Goal: Obtain resource: Obtain resource

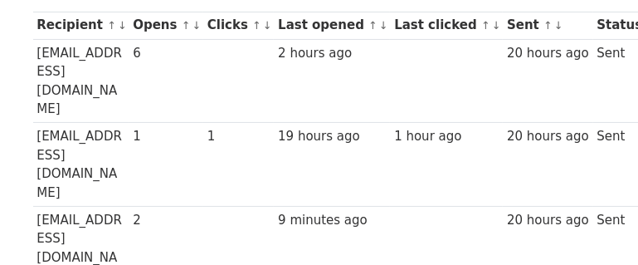
scroll to position [199, 0]
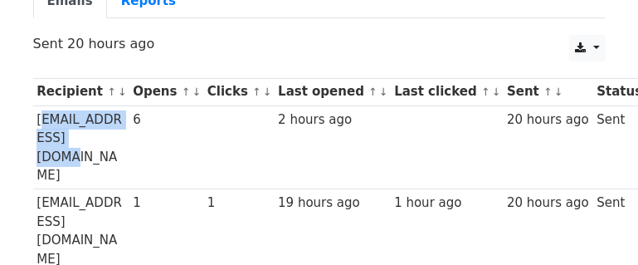
drag, startPoint x: 103, startPoint y: 138, endPoint x: 39, endPoint y: 121, distance: 66.0
click at [39, 121] on td "dog830406@gmail.com" at bounding box center [81, 147] width 96 height 84
copy td "dog830406@gmail.com"
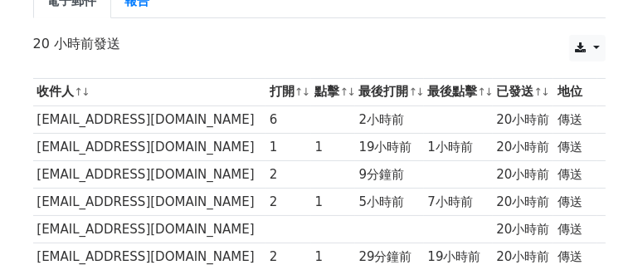
click at [159, 182] on font "rosemary72928@gmail.com" at bounding box center [145, 174] width 217 height 15
click at [160, 182] on font "rosemary72928@gmail.com" at bounding box center [145, 174] width 217 height 15
click at [163, 182] on font "rosemary72928@gmail.com" at bounding box center [145, 174] width 217 height 15
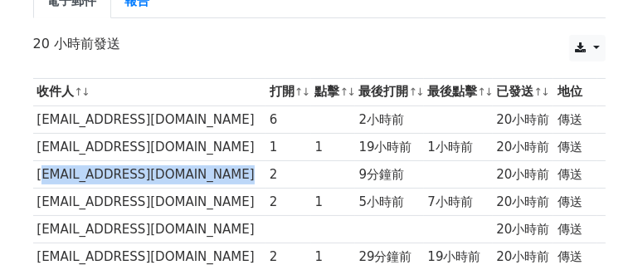
click at [163, 182] on font "rosemary72928@gmail.com" at bounding box center [145, 174] width 217 height 15
copy tr "rosemary72928@gmail.com"
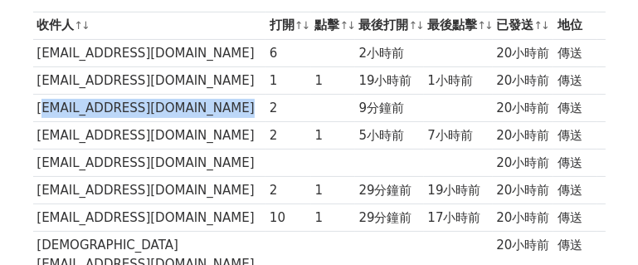
scroll to position [332, 0]
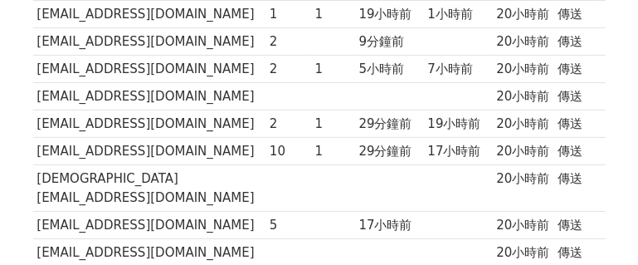
click at [163, 104] on font "hofm0887@skjhs.ntct.edu.tw" at bounding box center [145, 96] width 217 height 15
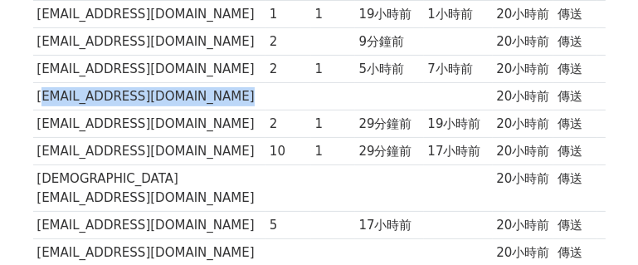
click at [163, 104] on font "hofm0887@skjhs.ntct.edu.tw" at bounding box center [145, 96] width 217 height 15
copy tr "hofm0887@skjhs.ntct.edu.tw"
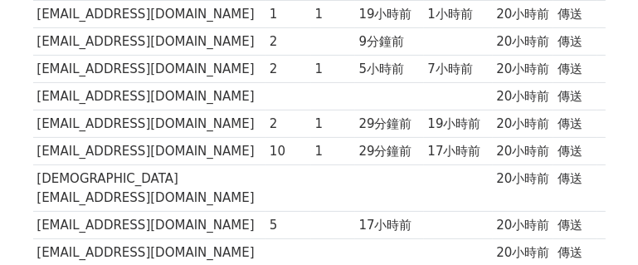
click at [163, 198] on td "lady@tcjh.chc.edu.tw" at bounding box center [149, 188] width 233 height 46
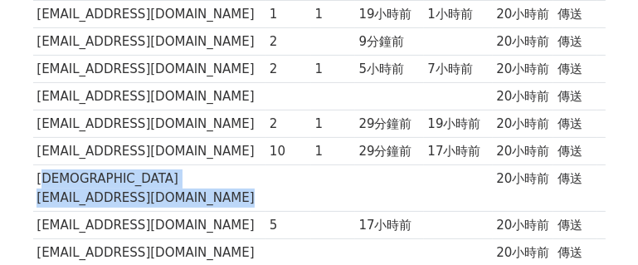
click at [163, 198] on td "lady@tcjh.chc.edu.tw" at bounding box center [149, 188] width 233 height 46
copy tr "lady@tcjh.chc.edu.tw"
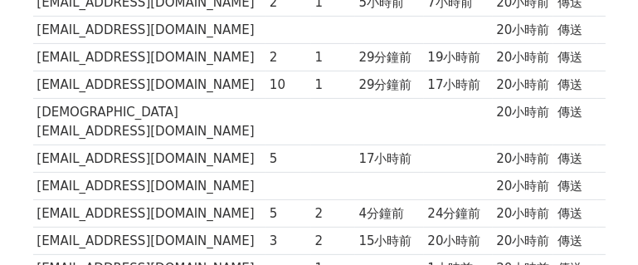
click at [170, 181] on font "kanmin1018@dtjh.ptc.edu.tw" at bounding box center [145, 185] width 217 height 15
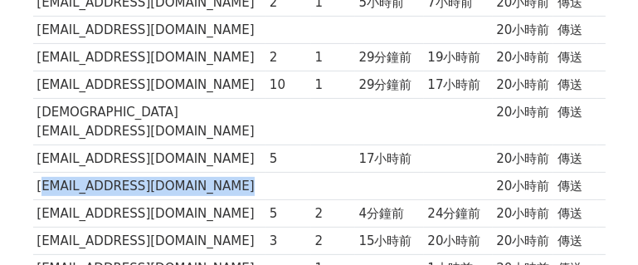
click at [170, 181] on font "kanmin1018@dtjh.ptc.edu.tw" at bounding box center [145, 185] width 217 height 15
copy tr "kanmin1018@dtjh.ptc.edu.tw"
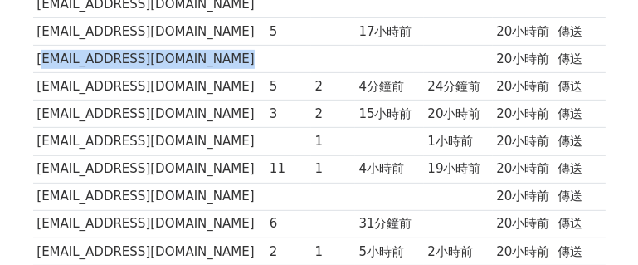
scroll to position [531, 0]
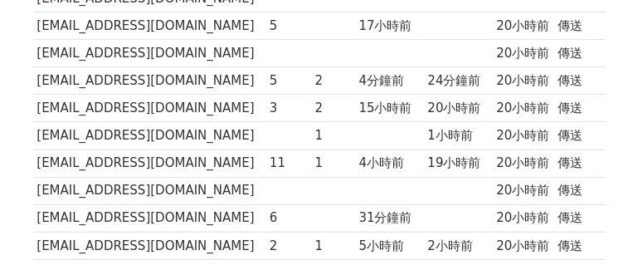
click at [158, 131] on font "daisy@apps.ntpc.edu.tw" at bounding box center [145, 135] width 217 height 15
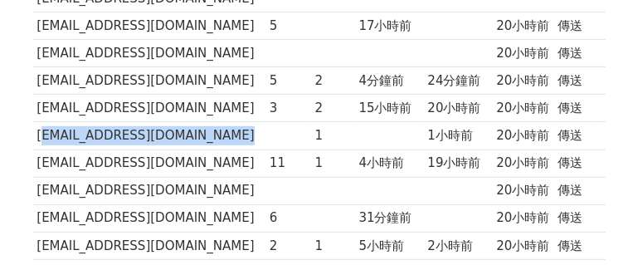
click at [158, 131] on font "daisy@apps.ntpc.edu.tw" at bounding box center [145, 135] width 217 height 15
copy tr "daisy@apps.ntpc.edu.tw"
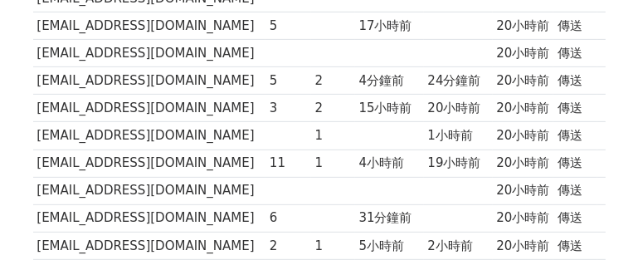
click at [122, 189] on font "iamhank@Xuite.net" at bounding box center [145, 190] width 217 height 15
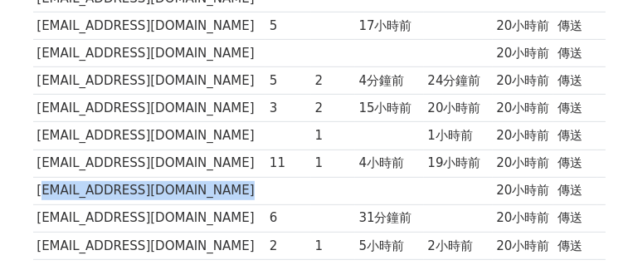
click at [124, 191] on td "iamhank@Xuite.net" at bounding box center [149, 190] width 233 height 27
copy tr "iamhank@Xuite.net"
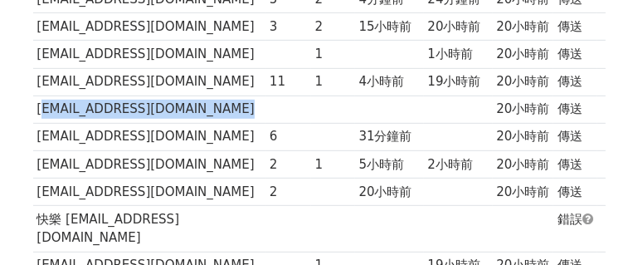
scroll to position [664, 0]
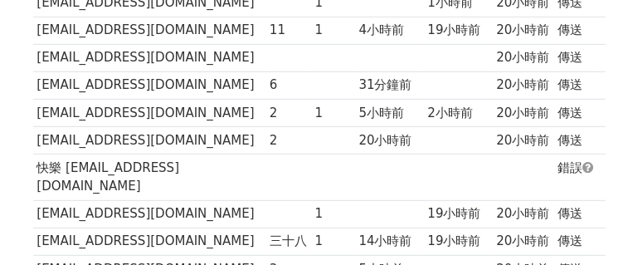
click at [140, 163] on font "快樂 OD@hotmail.com" at bounding box center [108, 177] width 143 height 34
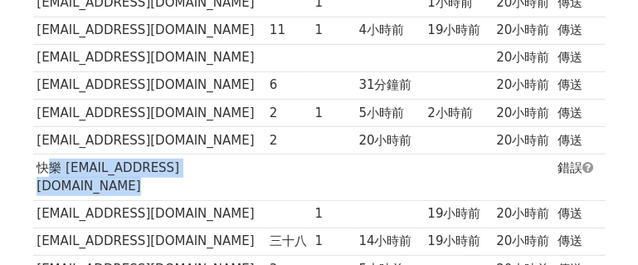
click at [140, 163] on font "快樂 OD@hotmail.com" at bounding box center [108, 177] width 143 height 34
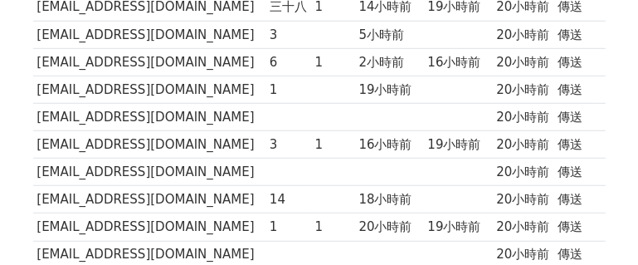
scroll to position [995, 0]
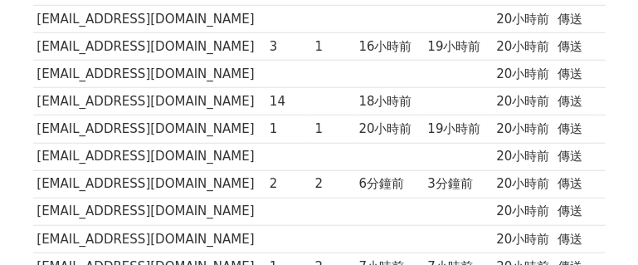
click at [183, 148] on font "kyosuke@tmail.ilc.edu.tw" at bounding box center [145, 155] width 217 height 15
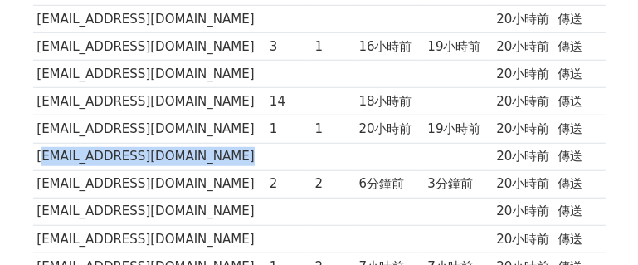
click at [183, 148] on font "kyosuke@tmail.ilc.edu.tw" at bounding box center [145, 155] width 217 height 15
copy tr "kyosuke@tmail.ilc.edu.tw"
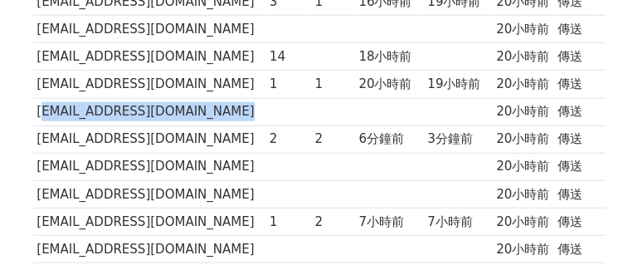
scroll to position [1062, 0]
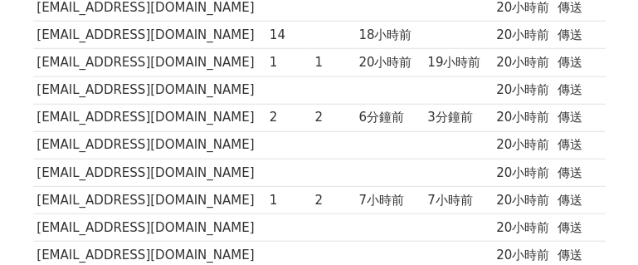
click at [124, 137] on font "joan826528@gmail.com" at bounding box center [145, 144] width 217 height 15
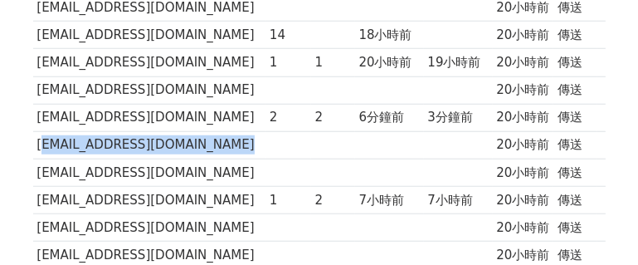
click at [124, 137] on font "joan826528@gmail.com" at bounding box center [145, 144] width 217 height 15
copy tr "joan826528@gmail.com"
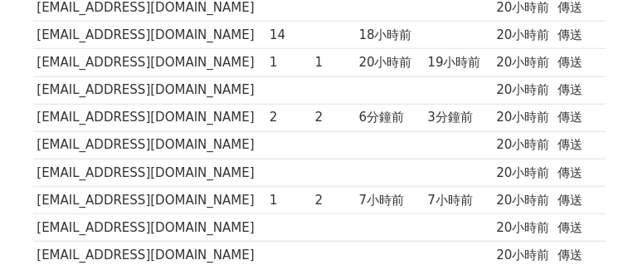
click at [151, 165] on font "n221221202@gmail.com" at bounding box center [145, 172] width 217 height 15
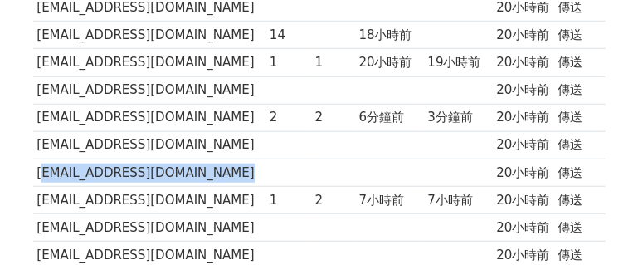
click at [151, 165] on font "n221221202@gmail.com" at bounding box center [145, 172] width 217 height 15
copy tr "n221221202@gmail.com"
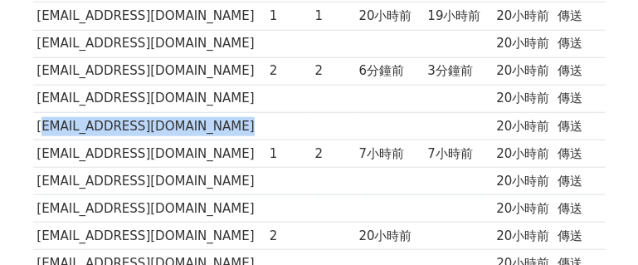
scroll to position [1128, 0]
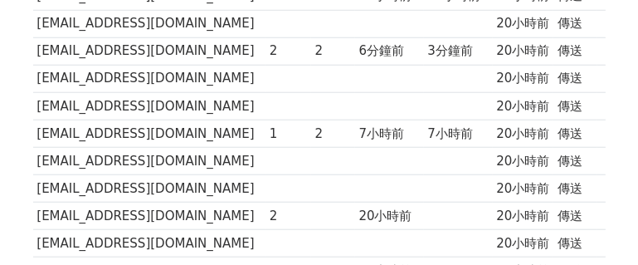
click at [126, 156] on td "annieprinceton@gmail.com" at bounding box center [149, 160] width 233 height 27
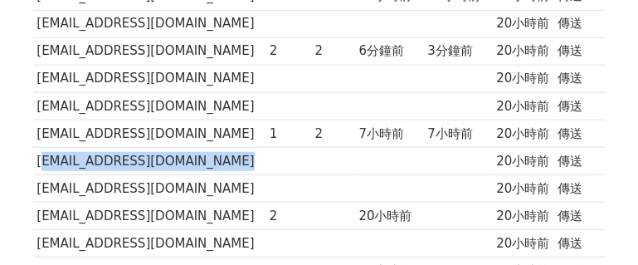
click at [126, 156] on td "annieprinceton@gmail.com" at bounding box center [149, 160] width 233 height 27
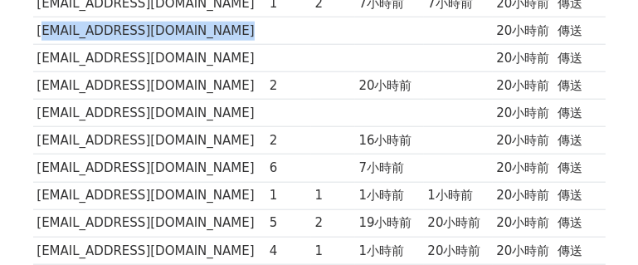
scroll to position [1261, 0]
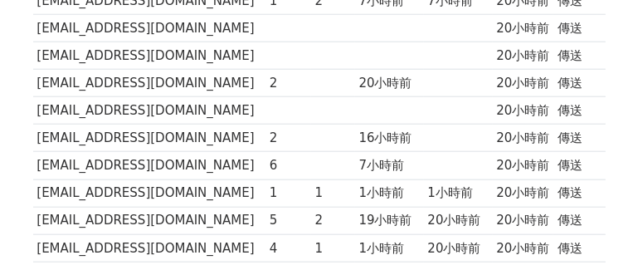
click at [163, 46] on td "8857chi@gmail.com" at bounding box center [149, 55] width 233 height 27
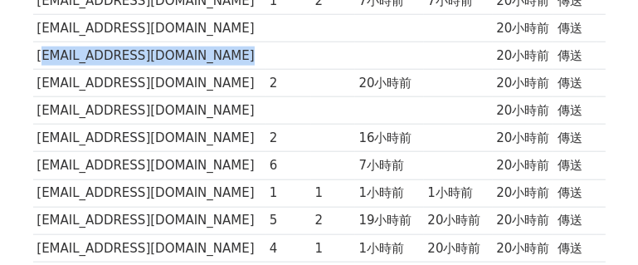
click at [163, 46] on td "8857chi@gmail.com" at bounding box center [149, 55] width 233 height 27
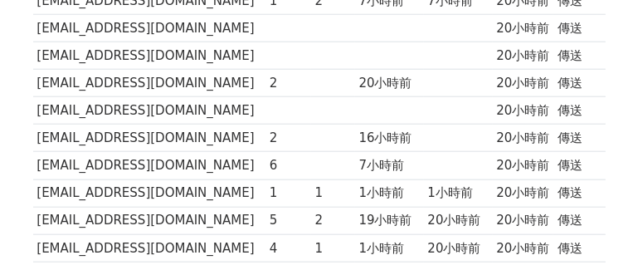
click at [188, 103] on font "shuching0129@gmail.com" at bounding box center [145, 110] width 217 height 15
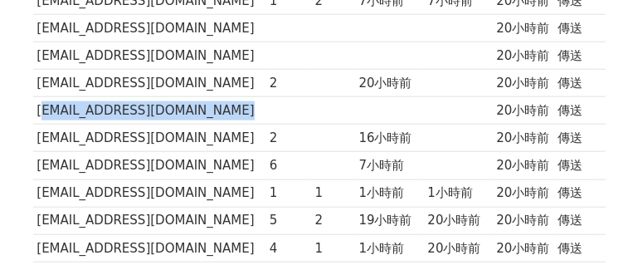
click at [188, 103] on font "shuching0129@gmail.com" at bounding box center [145, 110] width 217 height 15
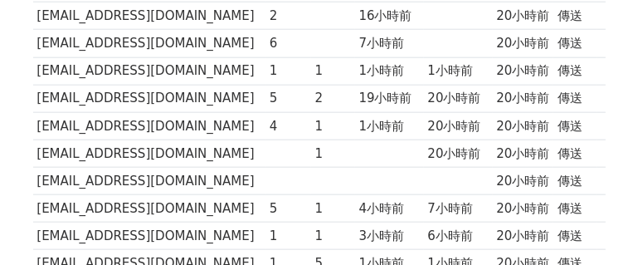
scroll to position [1394, 0]
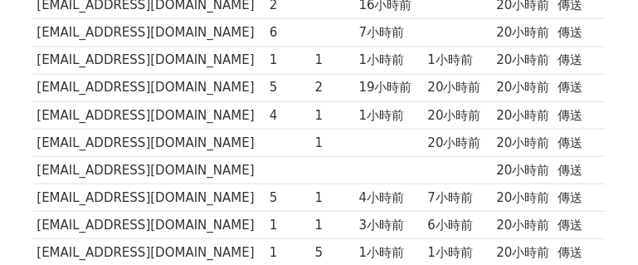
click at [143, 163] on font "wdtgk0928@gmail.com" at bounding box center [145, 170] width 217 height 15
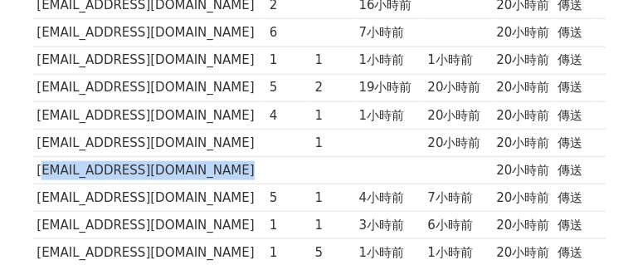
click at [143, 163] on font "wdtgk0928@gmail.com" at bounding box center [145, 170] width 217 height 15
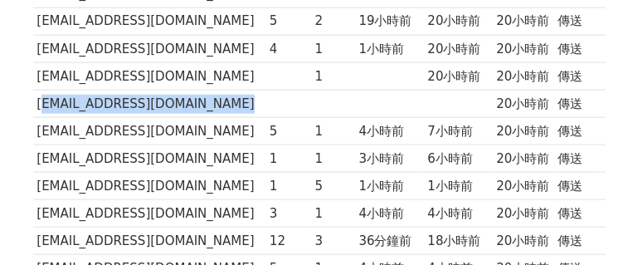
scroll to position [1593, 0]
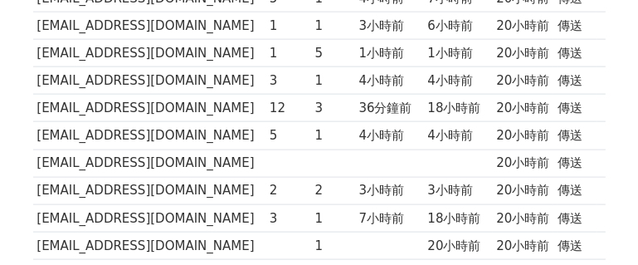
click at [124, 155] on font "mark@isse.ilc.edu.tw" at bounding box center [145, 162] width 217 height 15
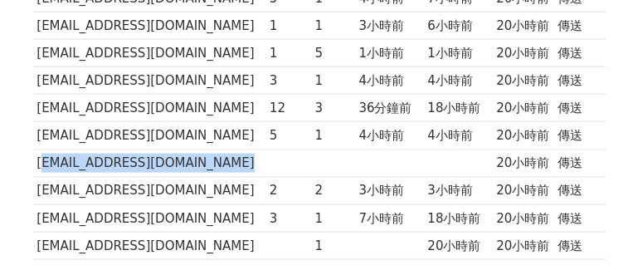
click at [124, 155] on font "mark@isse.ilc.edu.tw" at bounding box center [145, 162] width 217 height 15
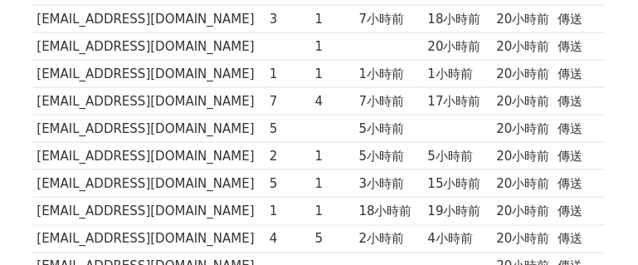
scroll to position [1858, 0]
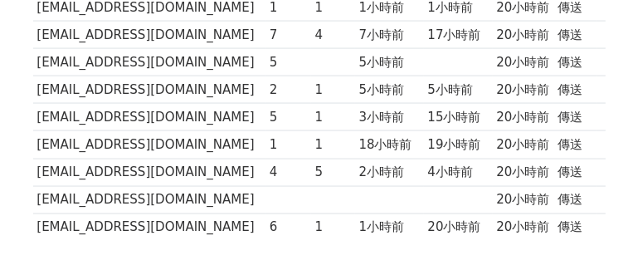
click at [141, 186] on td "toto225tp@gmail.com" at bounding box center [149, 199] width 233 height 27
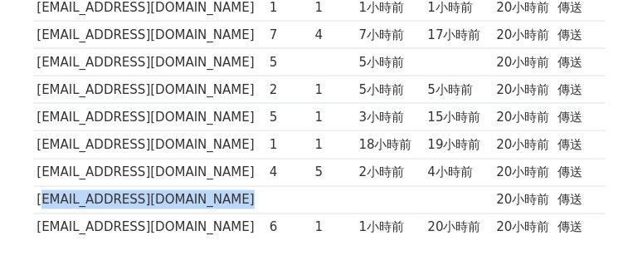
click at [141, 186] on td "toto225tp@gmail.com" at bounding box center [149, 199] width 233 height 27
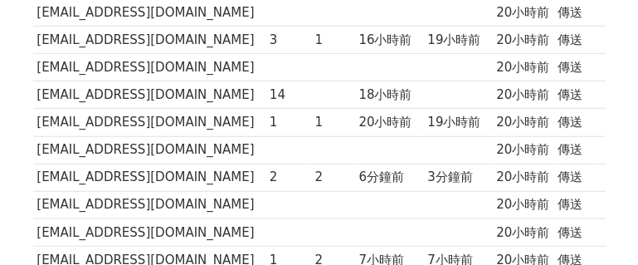
scroll to position [929, 0]
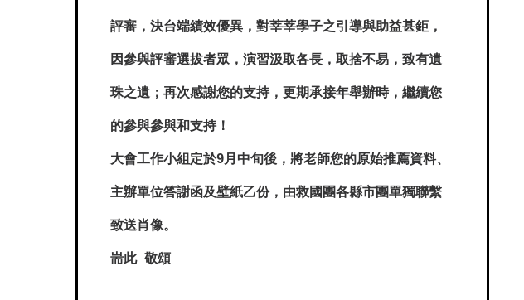
scroll to position [332, 0]
